Goal: Task Accomplishment & Management: Manage account settings

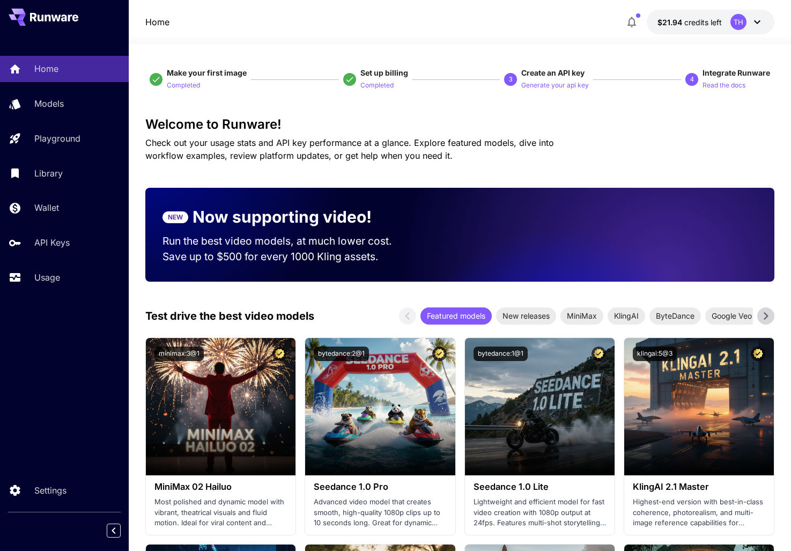
click at [758, 20] on icon at bounding box center [757, 22] width 13 height 13
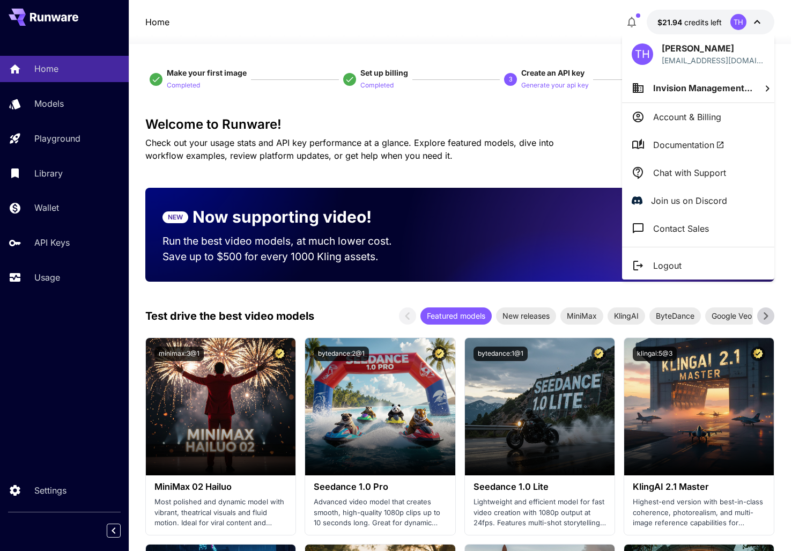
click at [708, 119] on p "Account & Billing" at bounding box center [687, 116] width 68 height 13
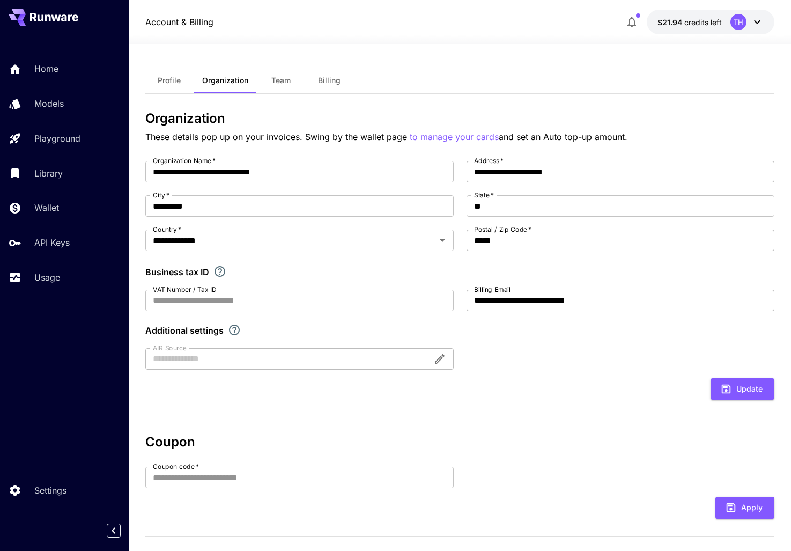
click at [324, 76] on span "Billing" at bounding box center [329, 81] width 23 height 10
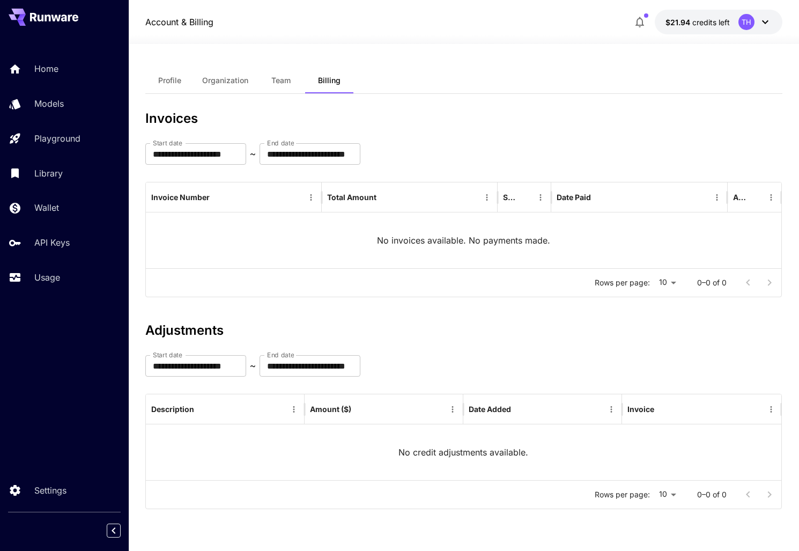
click at [172, 80] on span "Profile" at bounding box center [169, 81] width 23 height 10
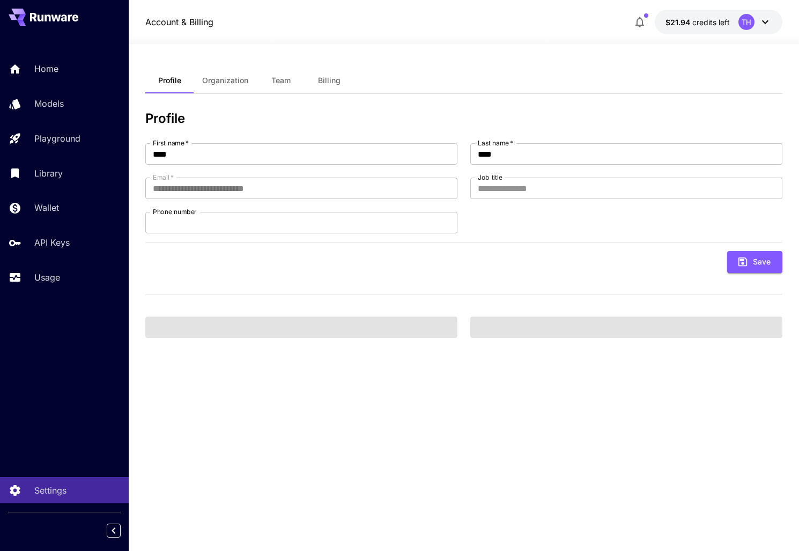
click at [700, 18] on span "credits left" at bounding box center [711, 22] width 38 height 9
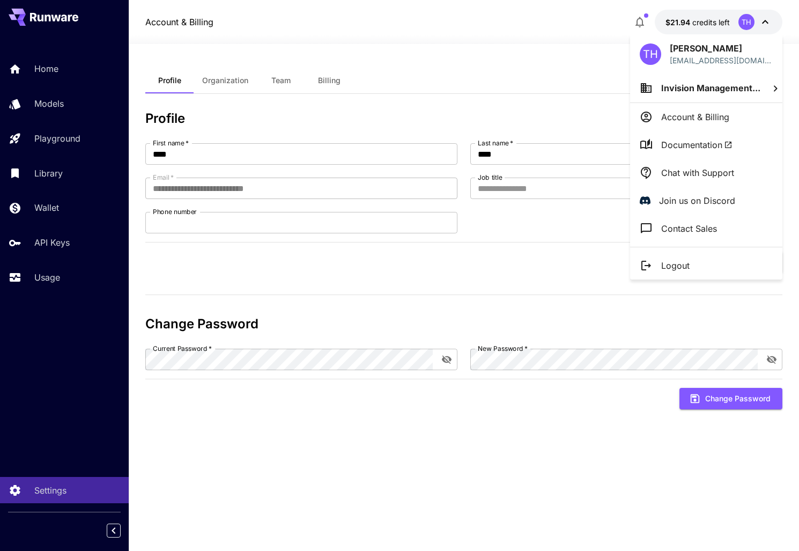
click at [486, 58] on div at bounding box center [399, 275] width 799 height 551
